Goal: Task Accomplishment & Management: Use online tool/utility

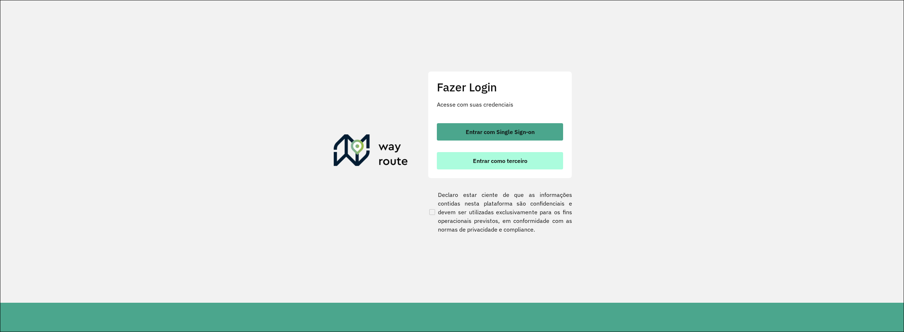
click at [525, 160] on span "Entrar como terceiro" at bounding box center [500, 161] width 54 height 6
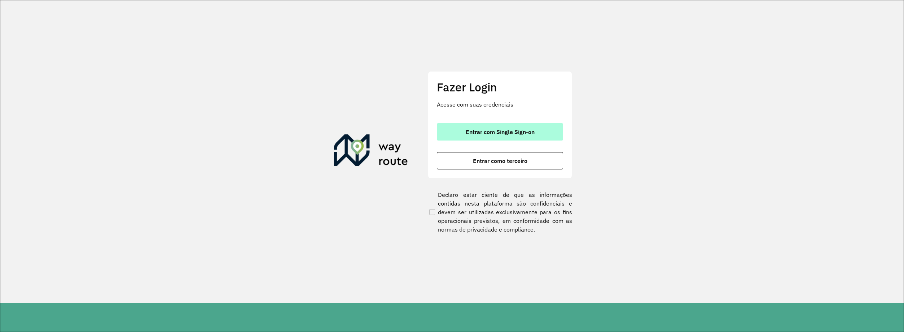
click at [490, 137] on button "Entrar com Single Sign-on" at bounding box center [500, 131] width 126 height 17
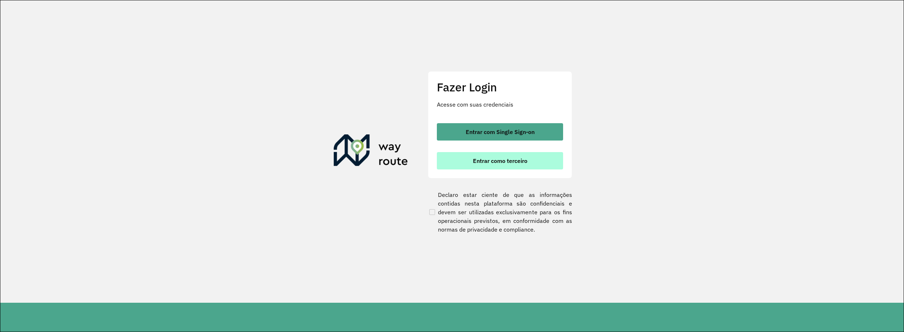
click at [512, 161] on span "Entrar como terceiro" at bounding box center [500, 161] width 54 height 6
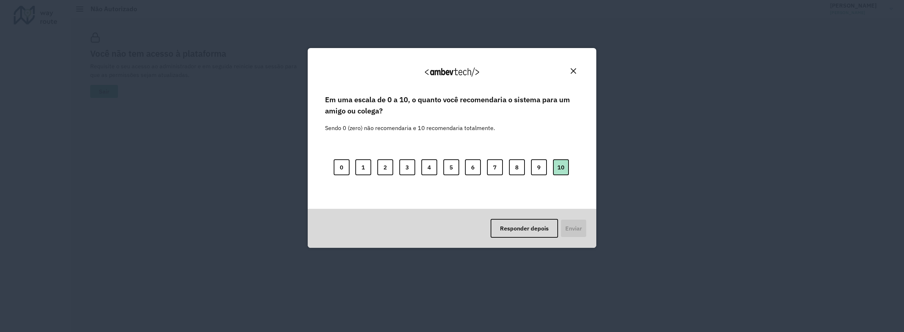
click at [564, 168] on button "10" at bounding box center [561, 167] width 16 height 16
click at [577, 223] on button "Enviar" at bounding box center [573, 228] width 27 height 19
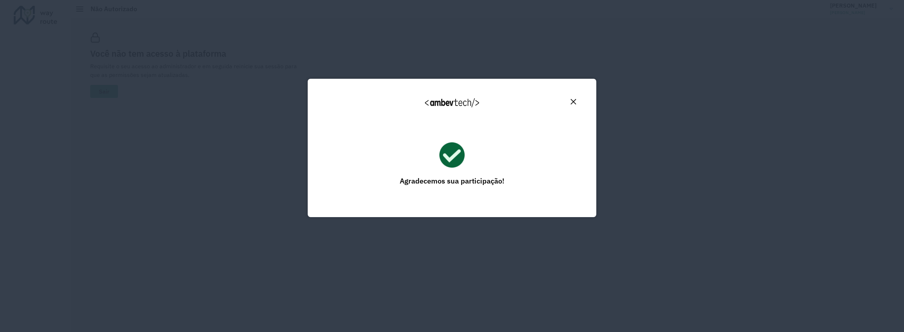
click at [570, 102] on button "Close" at bounding box center [573, 101] width 11 height 11
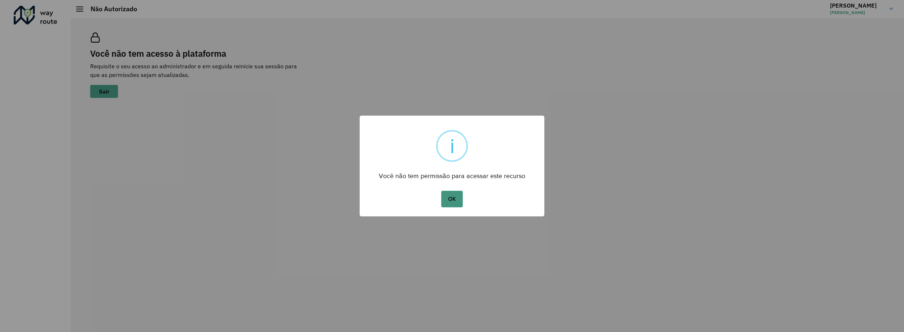
click at [463, 202] on button "OK" at bounding box center [451, 198] width 21 height 17
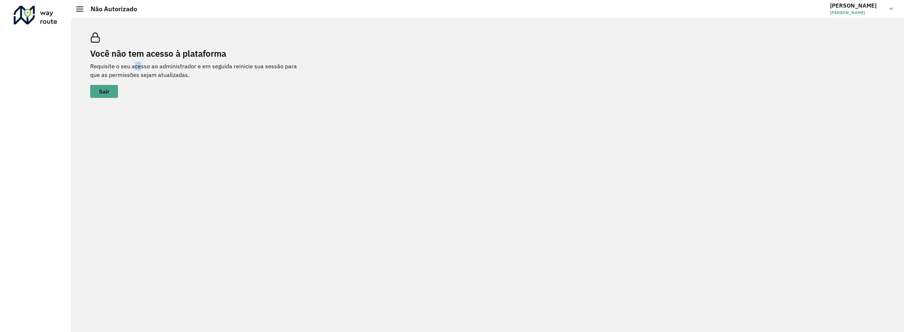
drag, startPoint x: 133, startPoint y: 69, endPoint x: 141, endPoint y: 68, distance: 7.9
click at [141, 68] on p "Requisite o seu acesso ao administrador e em seguida reinicie sua sessão para q…" at bounding box center [198, 70] width 216 height 17
click at [149, 74] on p "Requisite o seu acesso ao administrador e em seguida reinicie sua sessão para q…" at bounding box center [198, 70] width 216 height 17
drag, startPoint x: 167, startPoint y: 76, endPoint x: 129, endPoint y: 84, distance: 38.6
click at [130, 84] on div "Você não tem acesso à plataforma Requisite o seu acesso ao administrador e em s…" at bounding box center [198, 64] width 216 height 65
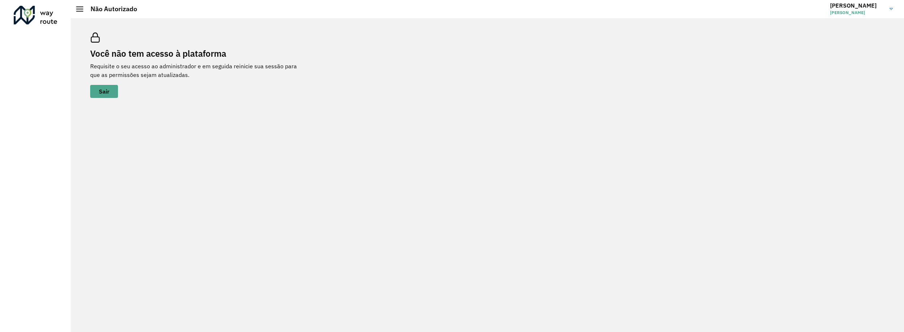
click at [873, 10] on span "[PERSON_NAME]" at bounding box center [857, 12] width 54 height 6
click at [87, 9] on h2 "Não Autorizado" at bounding box center [110, 9] width 54 height 8
click at [82, 9] on span at bounding box center [79, 9] width 7 height 1
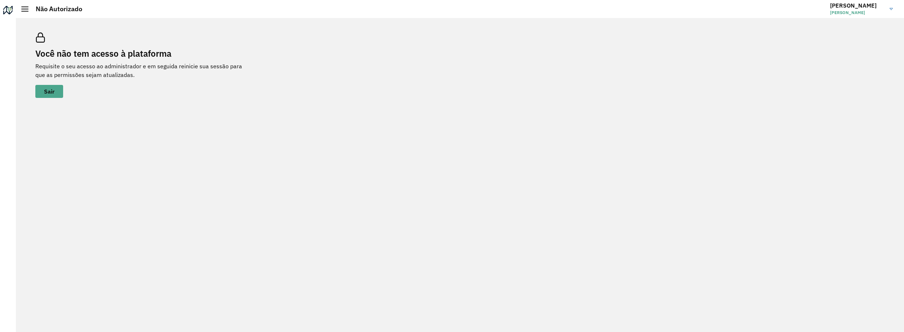
click at [23, 9] on span at bounding box center [24, 9] width 7 height 1
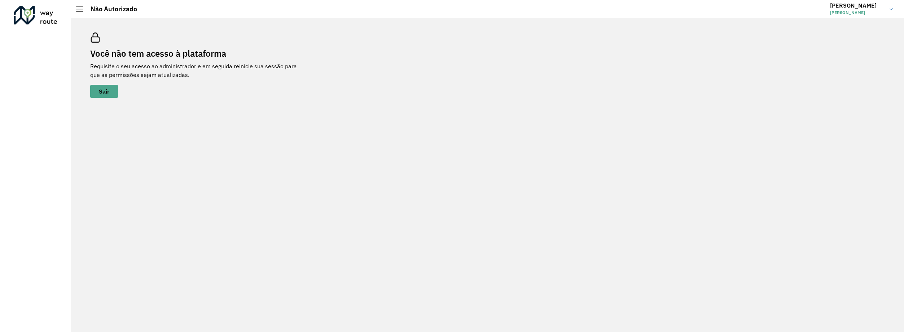
click at [369, 123] on div "Você não tem acesso à plataforma Requisite o seu acesso ao administrador e em s…" at bounding box center [487, 175] width 833 height 314
